Goal: Task Accomplishment & Management: Manage account settings

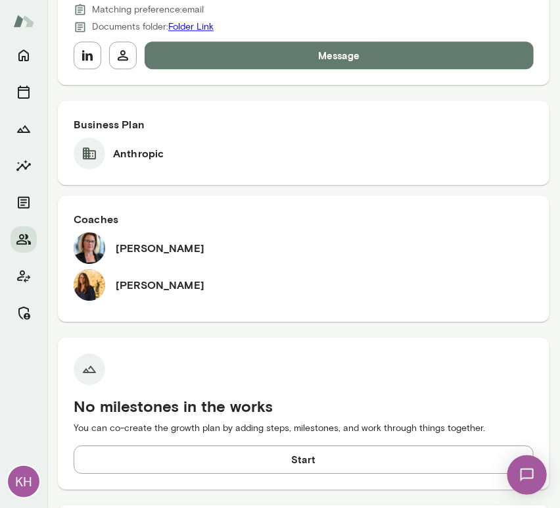
scroll to position [459, 0]
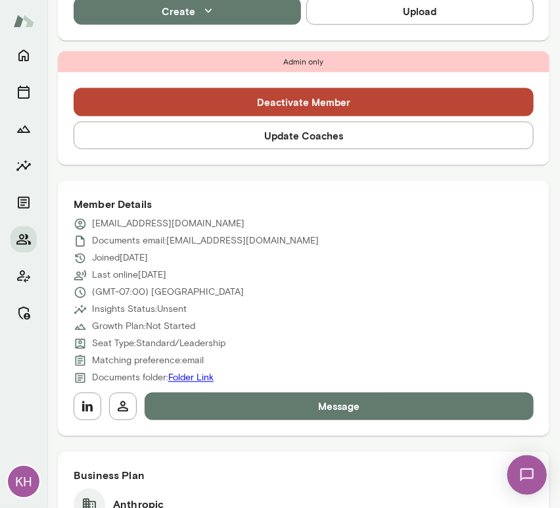
click at [247, 140] on button "Update Coaches" at bounding box center [304, 136] width 460 height 28
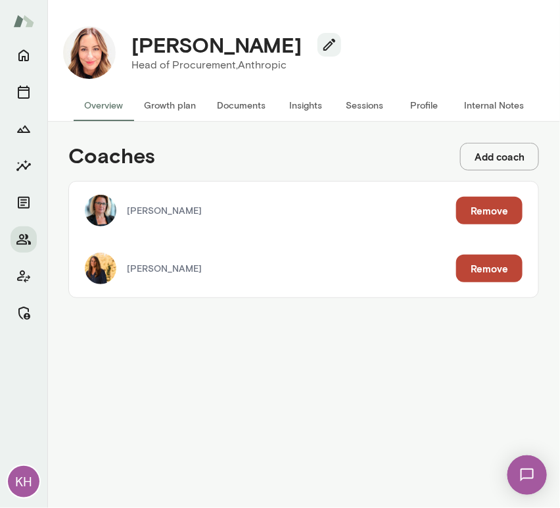
click at [494, 272] on button "Remove" at bounding box center [489, 268] width 66 height 28
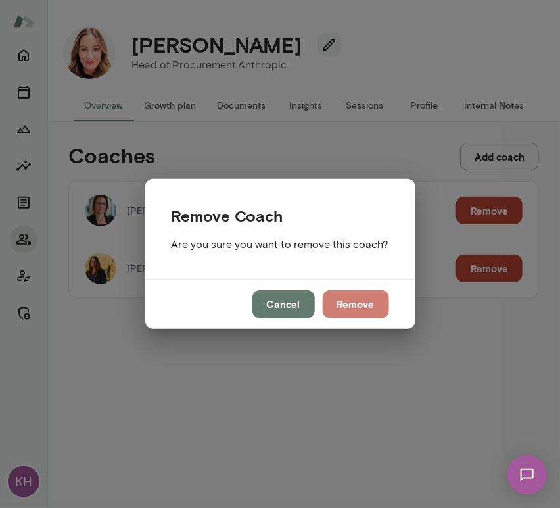
click at [351, 304] on button "Remove" at bounding box center [356, 304] width 66 height 28
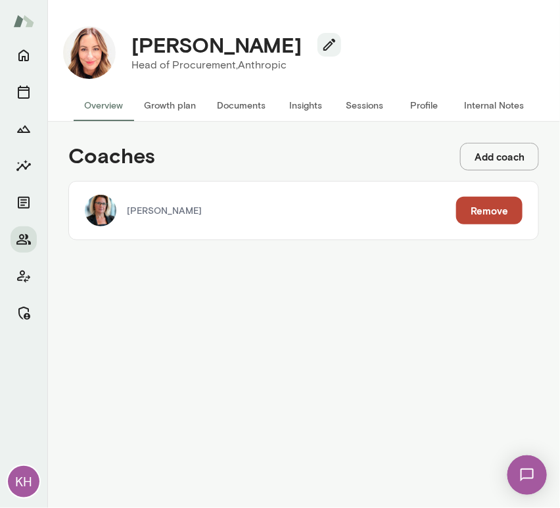
click at [418, 104] on button "Profile" at bounding box center [424, 105] width 59 height 32
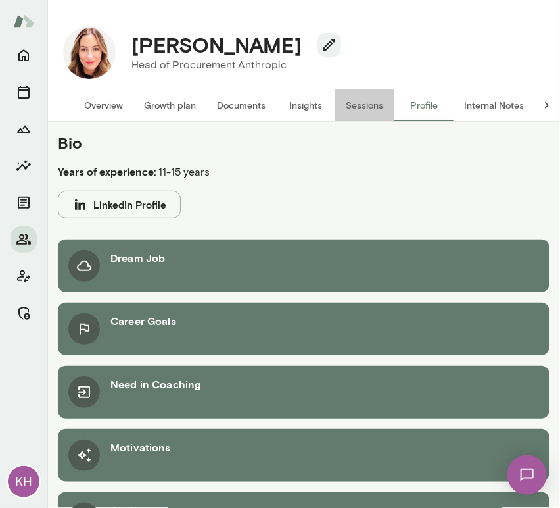
click at [382, 108] on button "Sessions" at bounding box center [364, 105] width 59 height 32
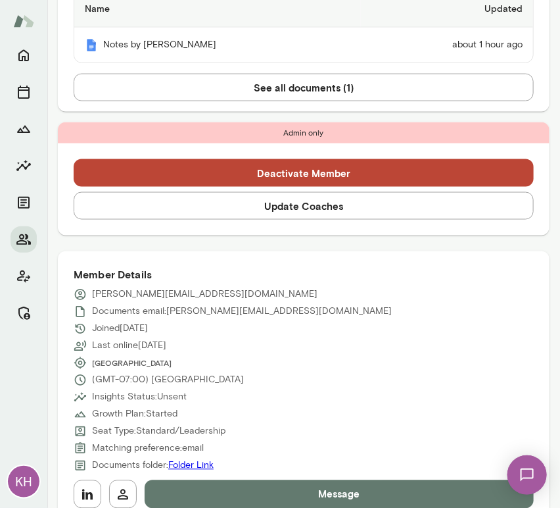
scroll to position [420, 0]
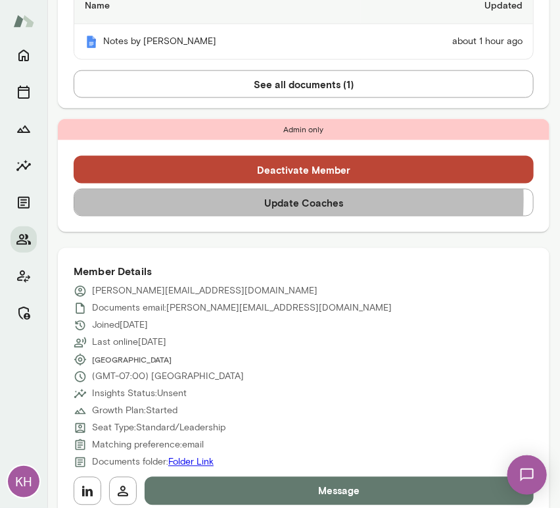
click at [234, 199] on button "Update Coaches" at bounding box center [304, 203] width 460 height 28
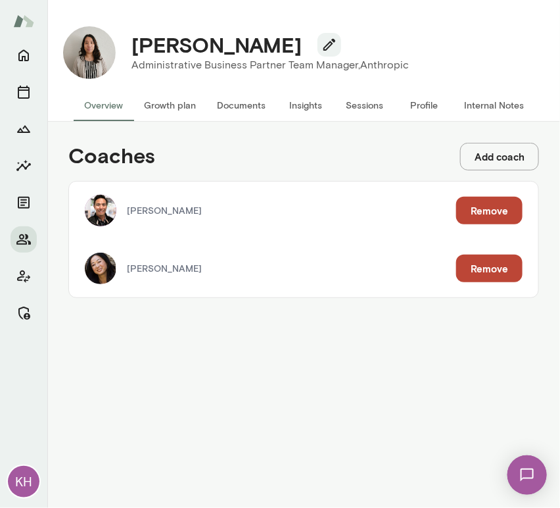
click at [487, 205] on button "Remove" at bounding box center [489, 211] width 66 height 28
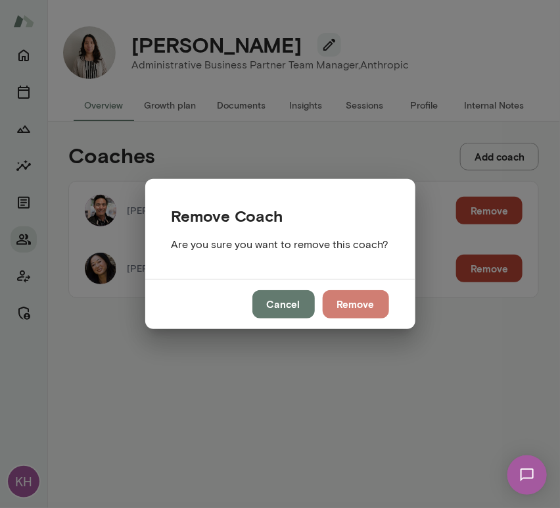
click at [364, 299] on button "Remove" at bounding box center [356, 304] width 66 height 28
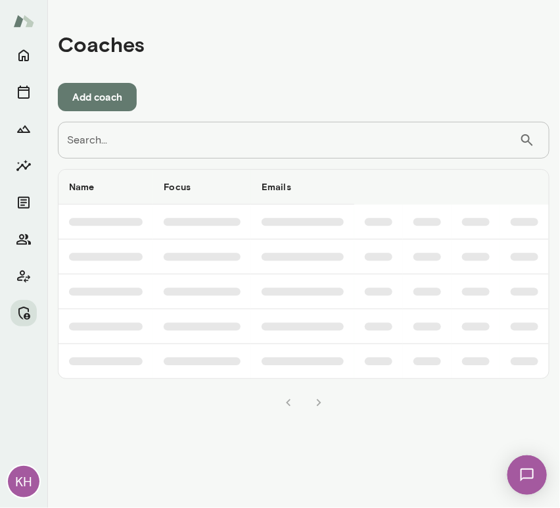
click at [284, 147] on input "Search..." at bounding box center [289, 140] width 462 height 37
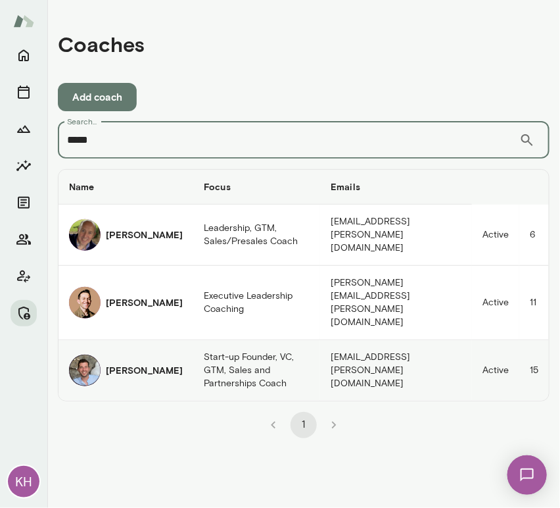
type input "*****"
click at [99, 354] on img "coaches table" at bounding box center [85, 370] width 32 height 32
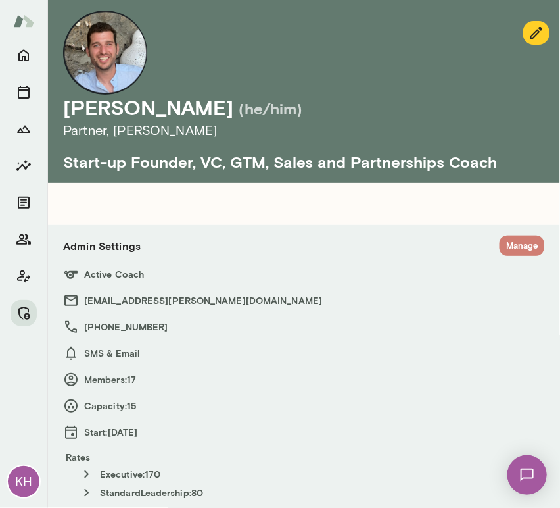
click at [500, 243] on button "Manage" at bounding box center [522, 245] width 45 height 20
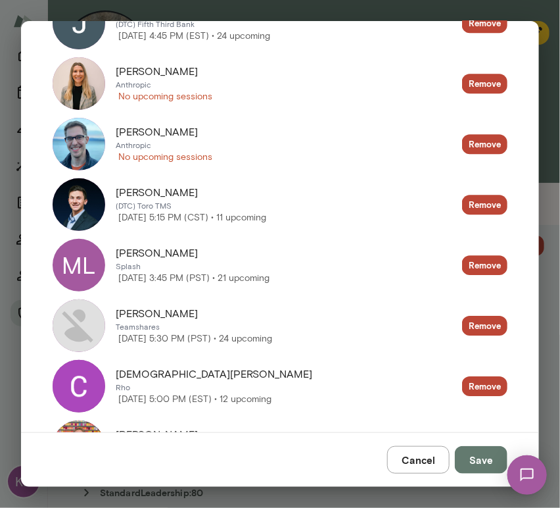
scroll to position [855, 0]
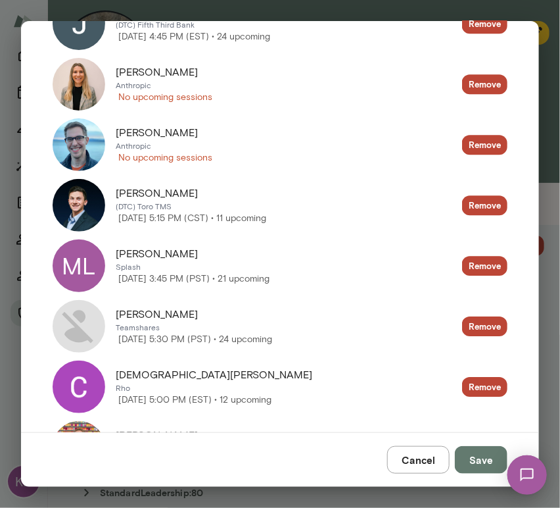
click at [84, 96] on img at bounding box center [79, 84] width 53 height 53
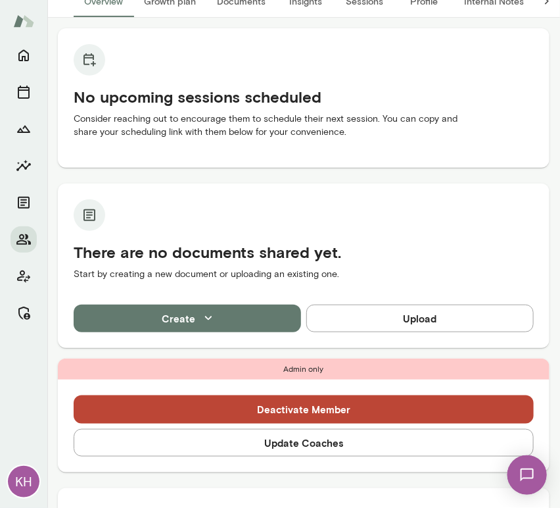
scroll to position [120, 0]
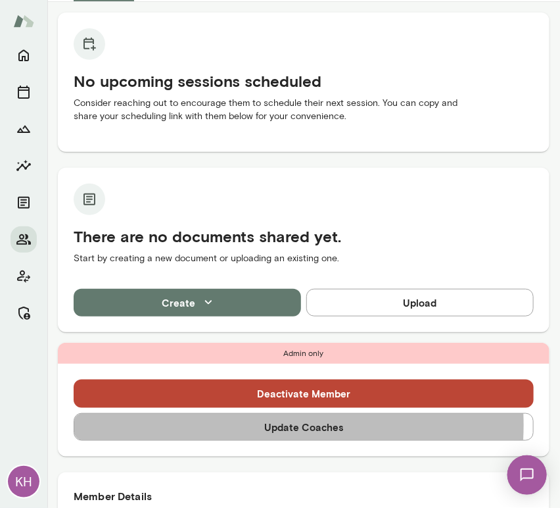
click at [238, 425] on button "Update Coaches" at bounding box center [304, 427] width 460 height 28
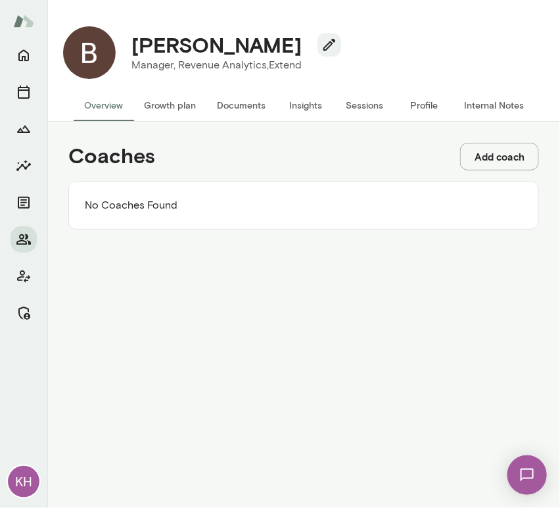
click at [495, 151] on button "Add coach" at bounding box center [499, 157] width 79 height 28
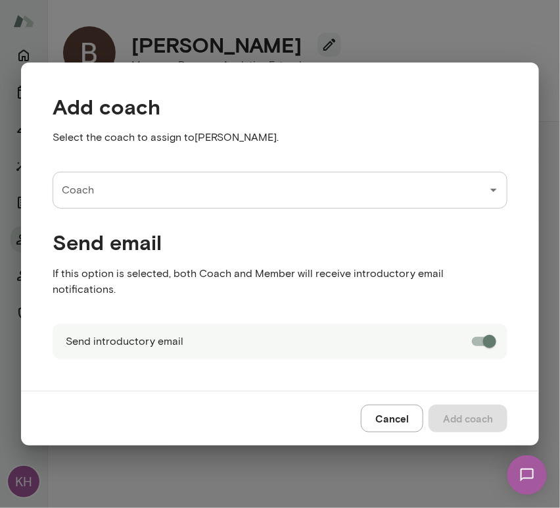
click at [133, 203] on input "Coach" at bounding box center [270, 190] width 423 height 25
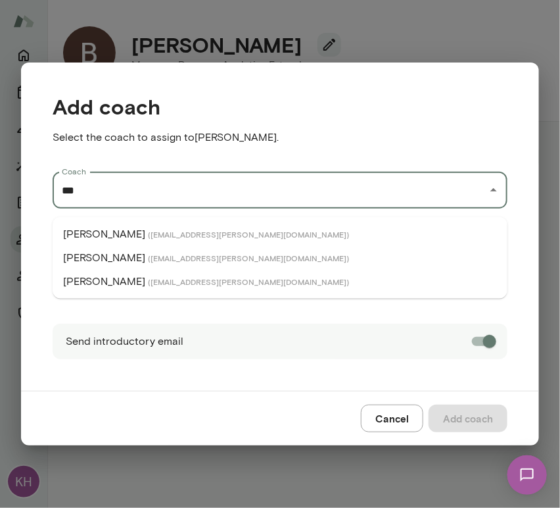
type input "***"
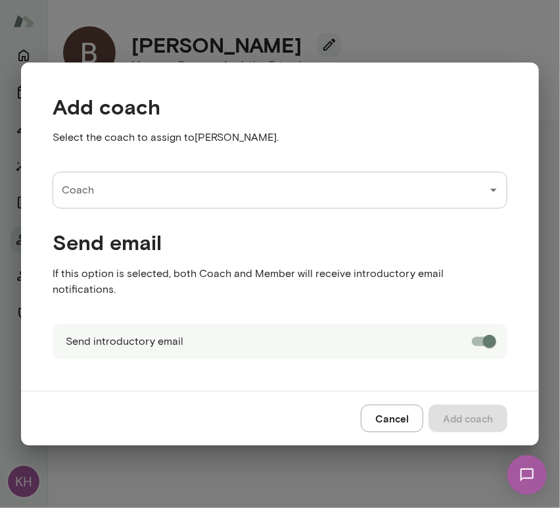
click at [147, 197] on input "Coach" at bounding box center [270, 190] width 423 height 25
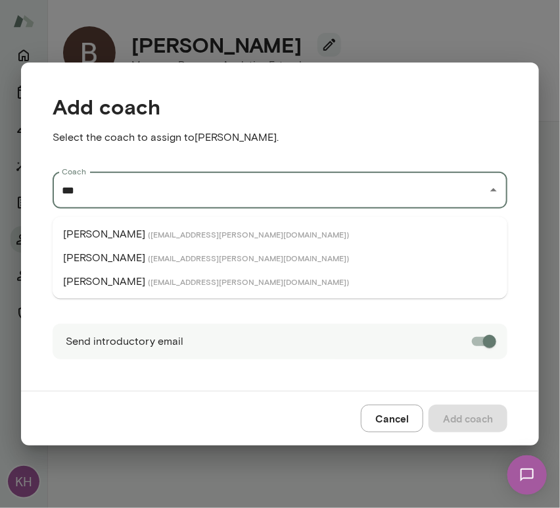
click at [148, 236] on span "( jayfloyd@mento.co )" at bounding box center [248, 234] width 201 height 11
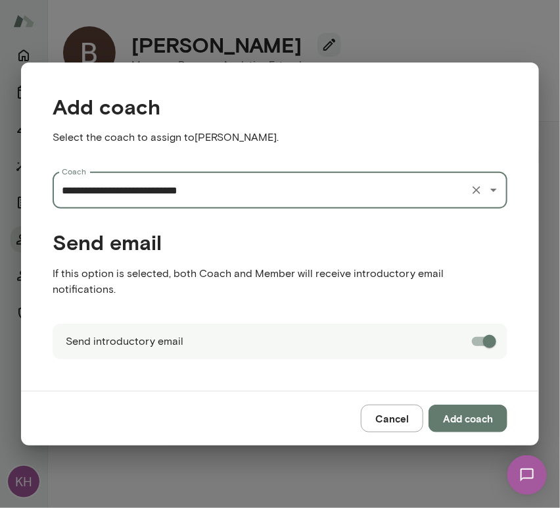
type input "**********"
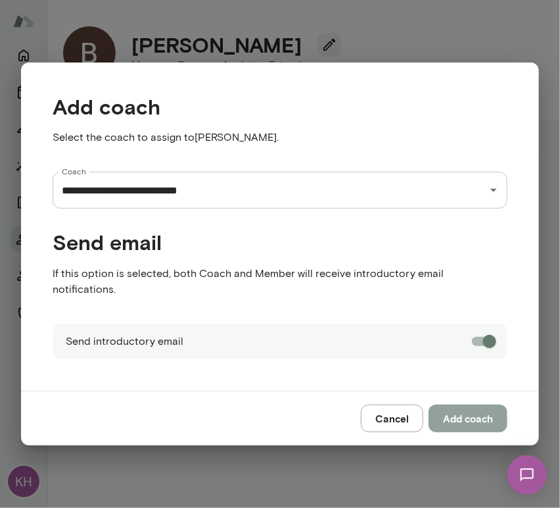
click at [468, 410] on button "Add coach" at bounding box center [468, 418] width 79 height 28
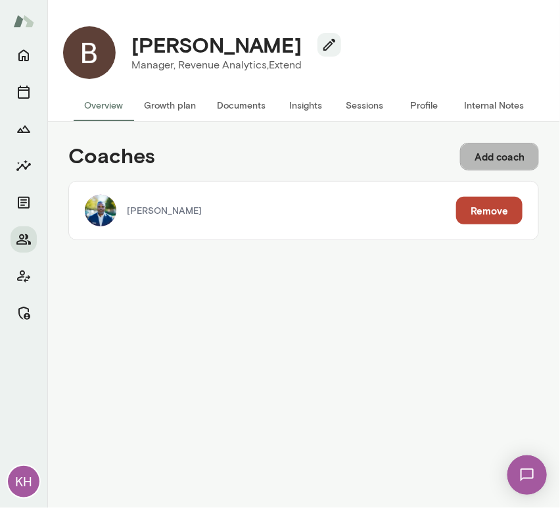
click at [492, 160] on button "Add coach" at bounding box center [499, 157] width 79 height 28
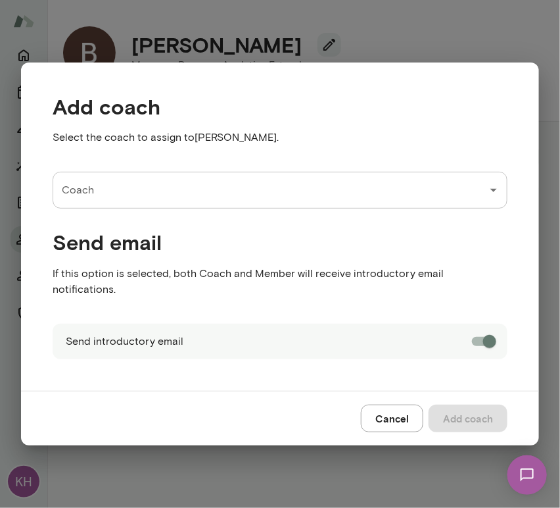
click at [326, 208] on div "Coach" at bounding box center [280, 190] width 455 height 37
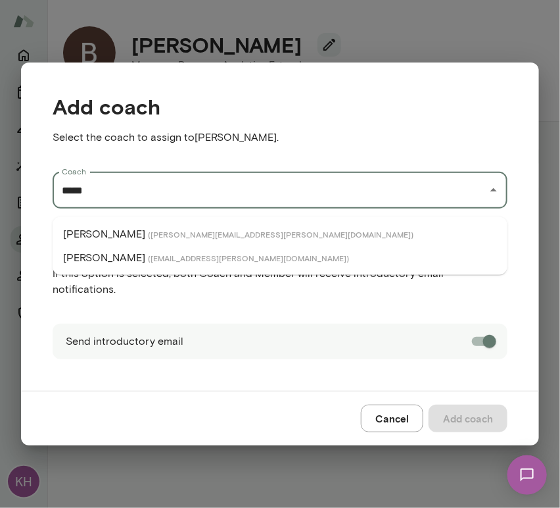
click at [194, 256] on span "( mikelanderos@mento.co )" at bounding box center [248, 258] width 201 height 11
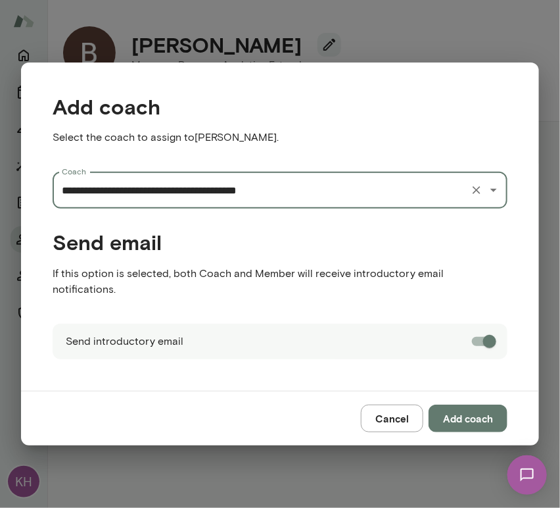
type input "**********"
click at [468, 413] on button "Add coach" at bounding box center [468, 418] width 79 height 28
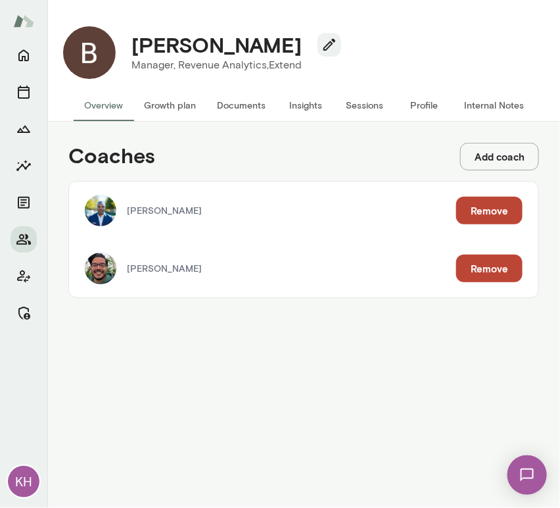
click at [496, 106] on button "Internal Notes" at bounding box center [494, 105] width 81 height 32
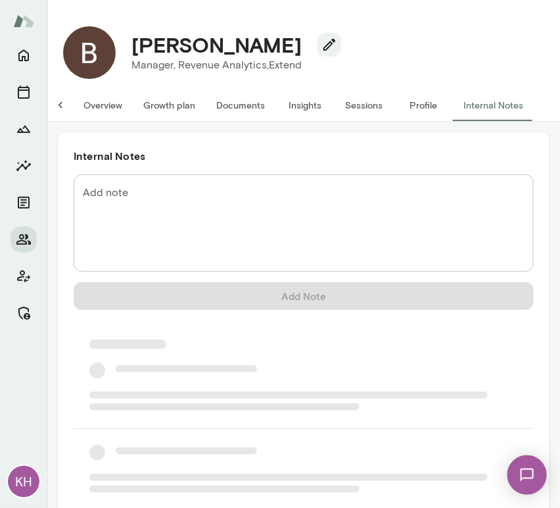
scroll to position [0, 11]
click at [195, 191] on textarea "Add note" at bounding box center [304, 223] width 442 height 76
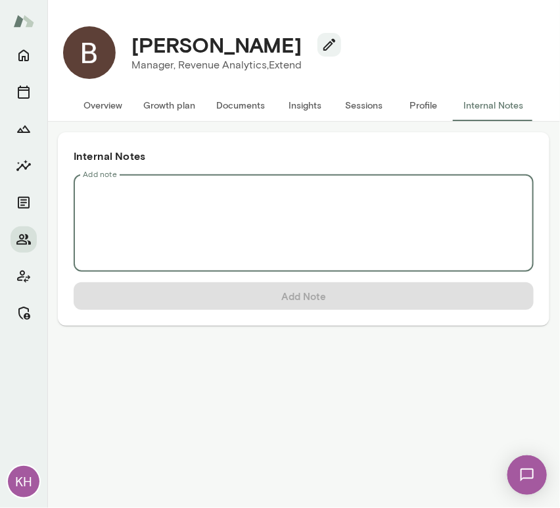
scroll to position [0, 0]
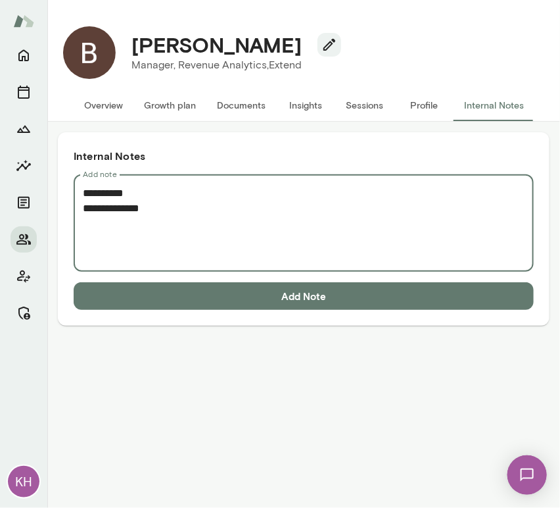
paste textarea "**********"
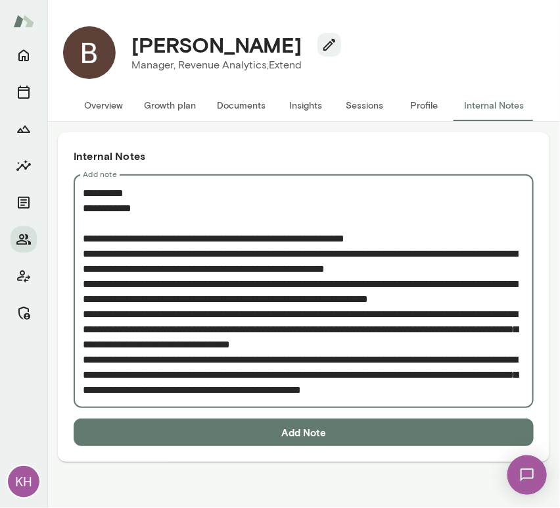
type textarea "**********"
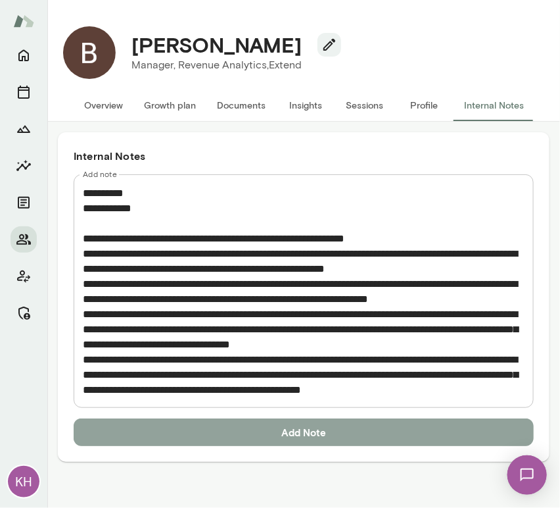
click at [204, 425] on button "Add Note" at bounding box center [304, 432] width 460 height 28
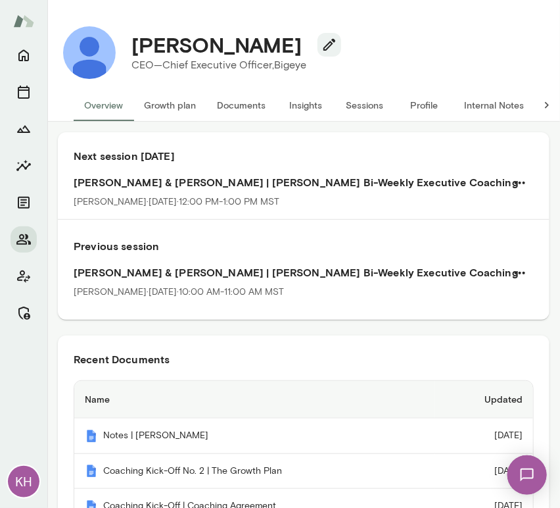
drag, startPoint x: 331, startPoint y: 46, endPoint x: 124, endPoint y: 49, distance: 207.2
click at [124, 49] on div "[PERSON_NAME]" at bounding box center [231, 44] width 220 height 25
drag, startPoint x: 373, startPoint y: 47, endPoint x: 114, endPoint y: 41, distance: 259.8
click at [114, 41] on div "[PERSON_NAME] CEO—Chief Executive Officer, Bigeye (GMT-04:00) [US_STATE][GEOGRA…" at bounding box center [304, 53] width 502 height 74
copy div "KH [PERSON_NAME]"
